Goal: Task Accomplishment & Management: Complete application form

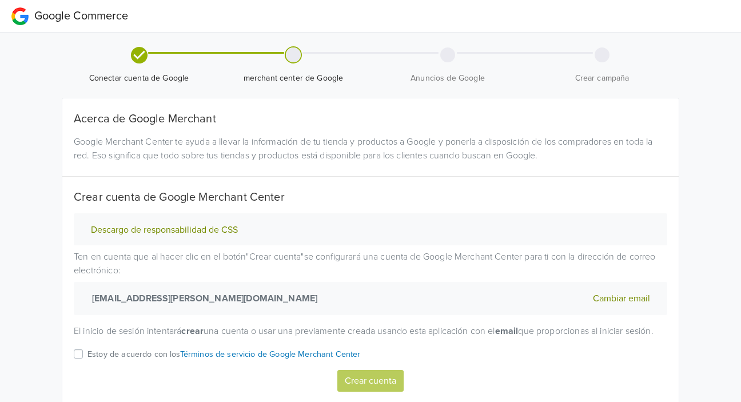
scroll to position [53, 0]
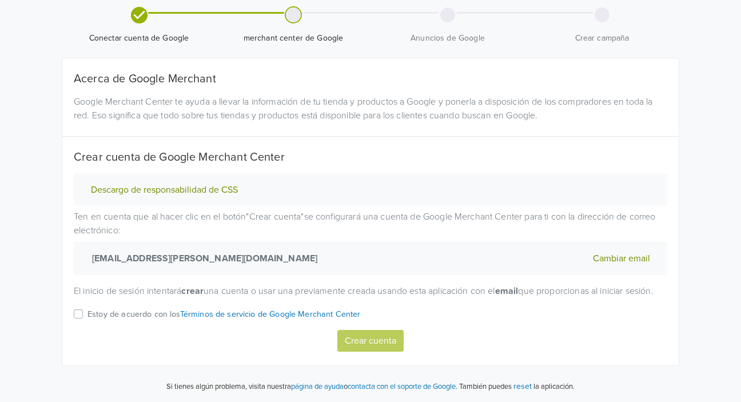
click at [81, 320] on div "Estoy de acuerdo con los Términos de servicio de Google Merchant Center" at bounding box center [371, 318] width 594 height 22
click at [87, 317] on label "Estoy de acuerdo con los Términos de servicio de Google Merchant Center" at bounding box center [223, 318] width 273 height 22
click at [0, 0] on input "Estoy de acuerdo con los Términos de servicio de Google Merchant Center" at bounding box center [0, 0] width 0 height 0
click at [365, 348] on button "Crear cuenta" at bounding box center [370, 341] width 66 height 22
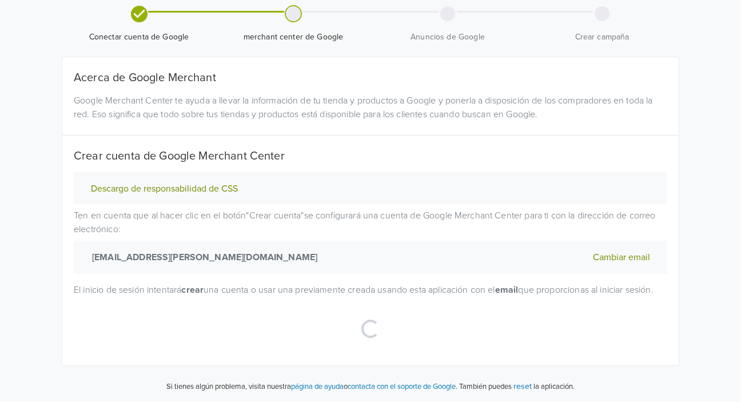
select select "cl"
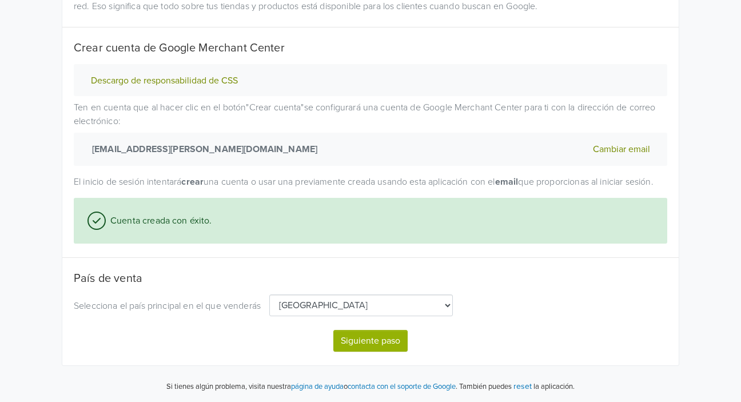
scroll to position [162, 0]
click at [388, 337] on button "Siguiente paso" at bounding box center [370, 341] width 74 height 22
select select "cl"
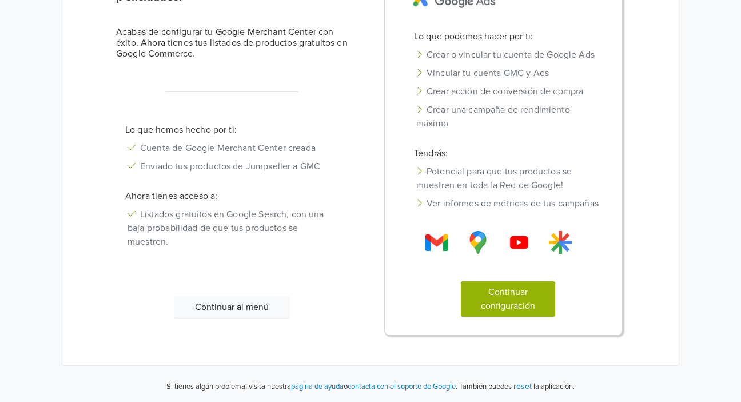
scroll to position [112, 0]
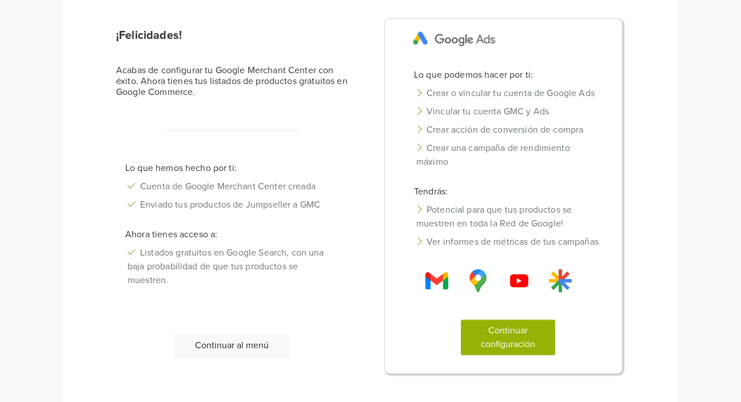
click at [472, 334] on button "Continuar configuración" at bounding box center [508, 337] width 95 height 35
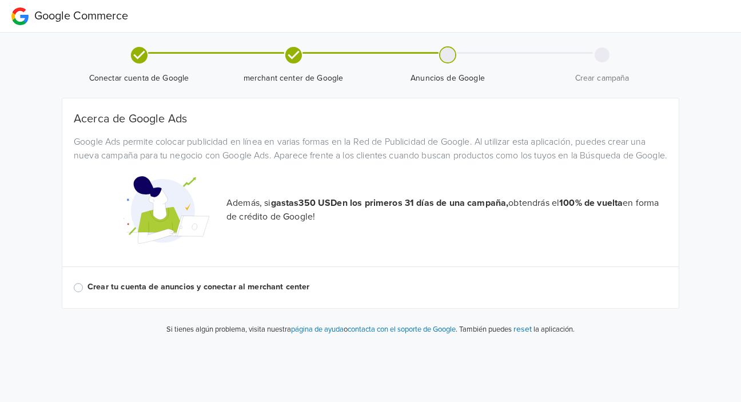
scroll to position [0, 0]
click at [86, 294] on div "Crear tu cuenta de anuncios y conectar al merchant center" at bounding box center [371, 288] width 594 height 14
click at [87, 293] on label "Crear tu cuenta de anuncios y conectar al merchant center" at bounding box center [377, 287] width 580 height 13
click at [0, 0] on input "Crear tu cuenta de anuncios y conectar al merchant center" at bounding box center [0, 0] width 0 height 0
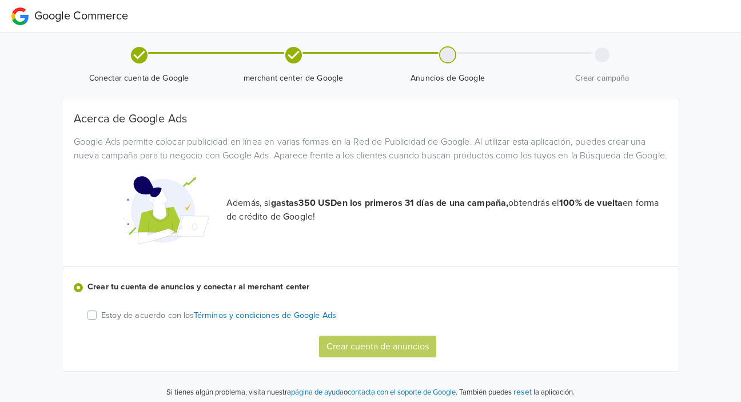
click at [101, 321] on label "Estoy de acuerdo con los Términos y condiciones de Google Ads" at bounding box center [218, 314] width 235 height 13
click at [0, 0] on input "Estoy de acuerdo con los Términos y condiciones de Google Ads" at bounding box center [0, 0] width 0 height 0
click at [395, 357] on button "Crear cuenta de anuncios" at bounding box center [377, 347] width 117 height 22
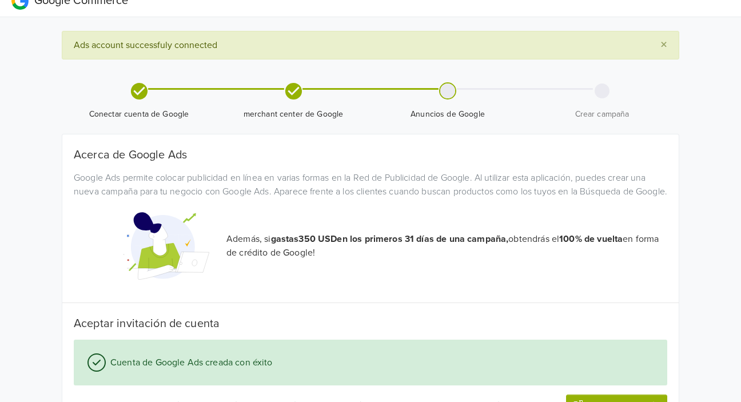
scroll to position [90, 0]
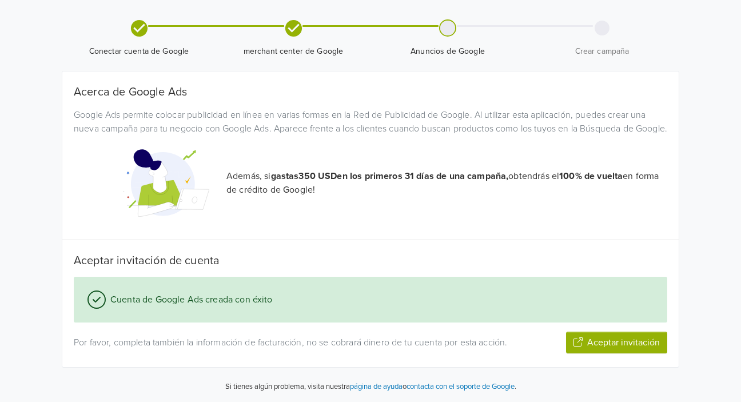
click at [610, 349] on button "Aceptar invitación" at bounding box center [616, 343] width 101 height 22
